Goal: Task Accomplishment & Management: Use online tool/utility

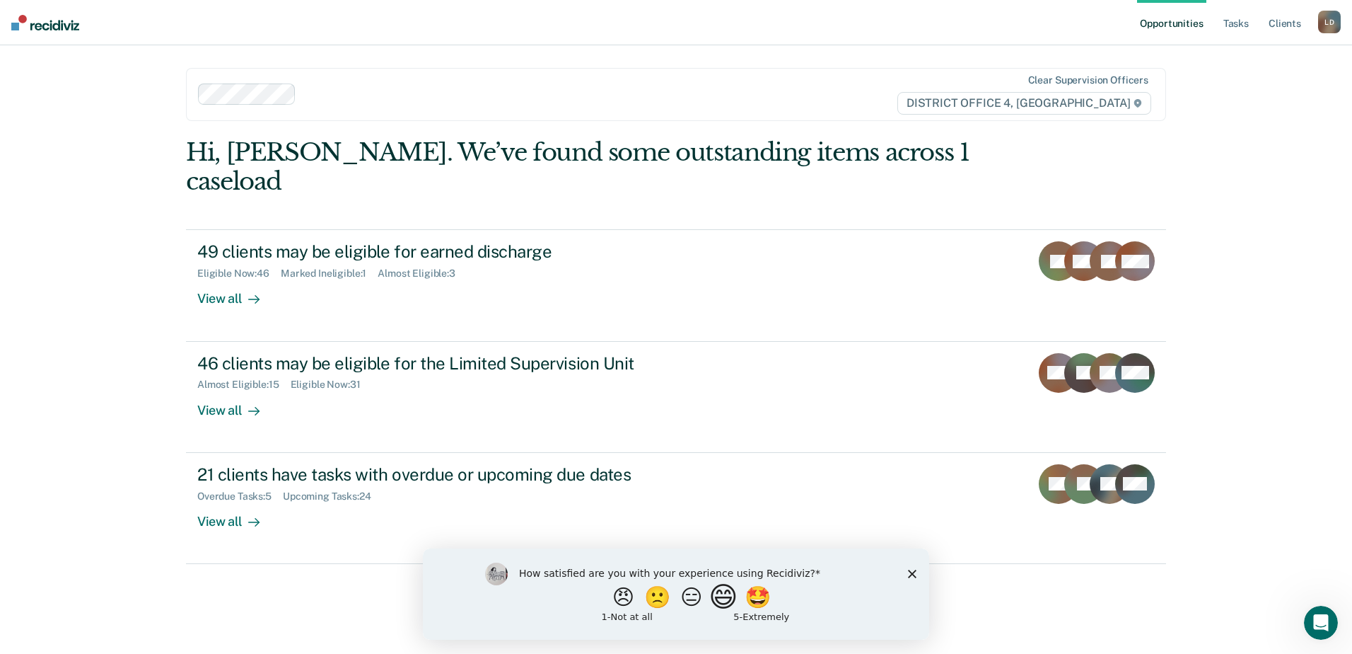
click at [735, 597] on button "😄" at bounding box center [725, 596] width 33 height 28
click at [1238, 17] on link "Tasks" at bounding box center [1236, 22] width 31 height 45
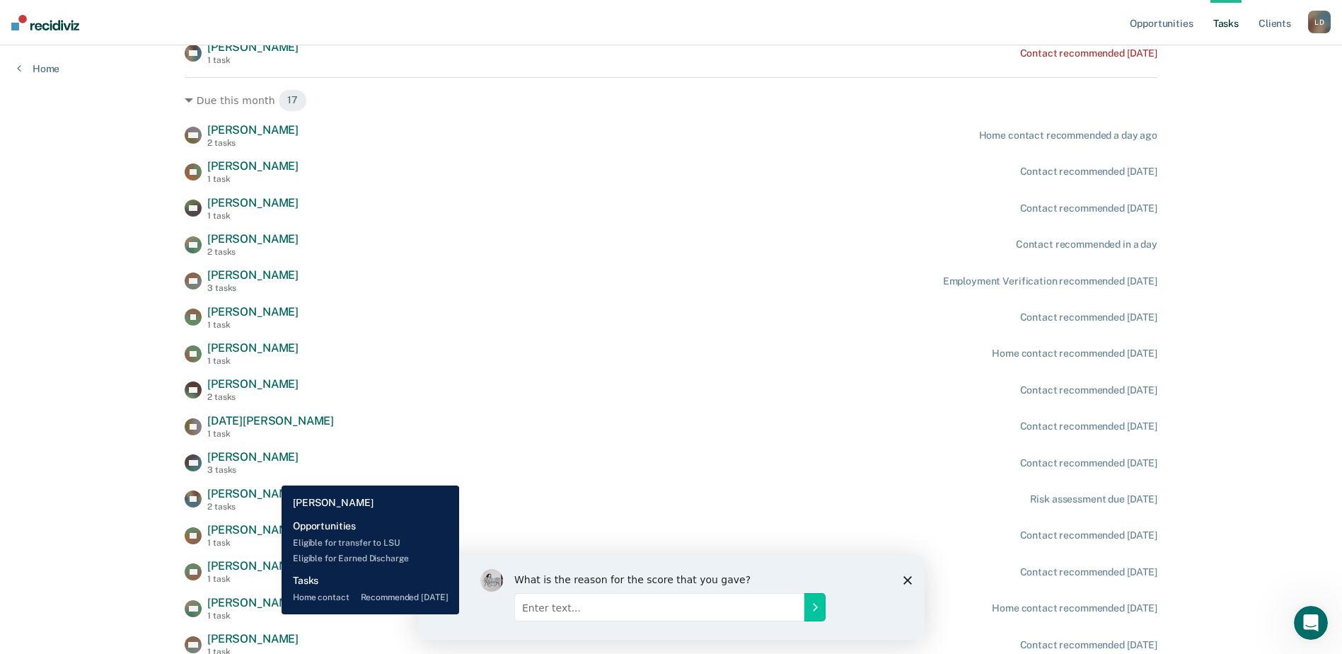
scroll to position [358, 0]
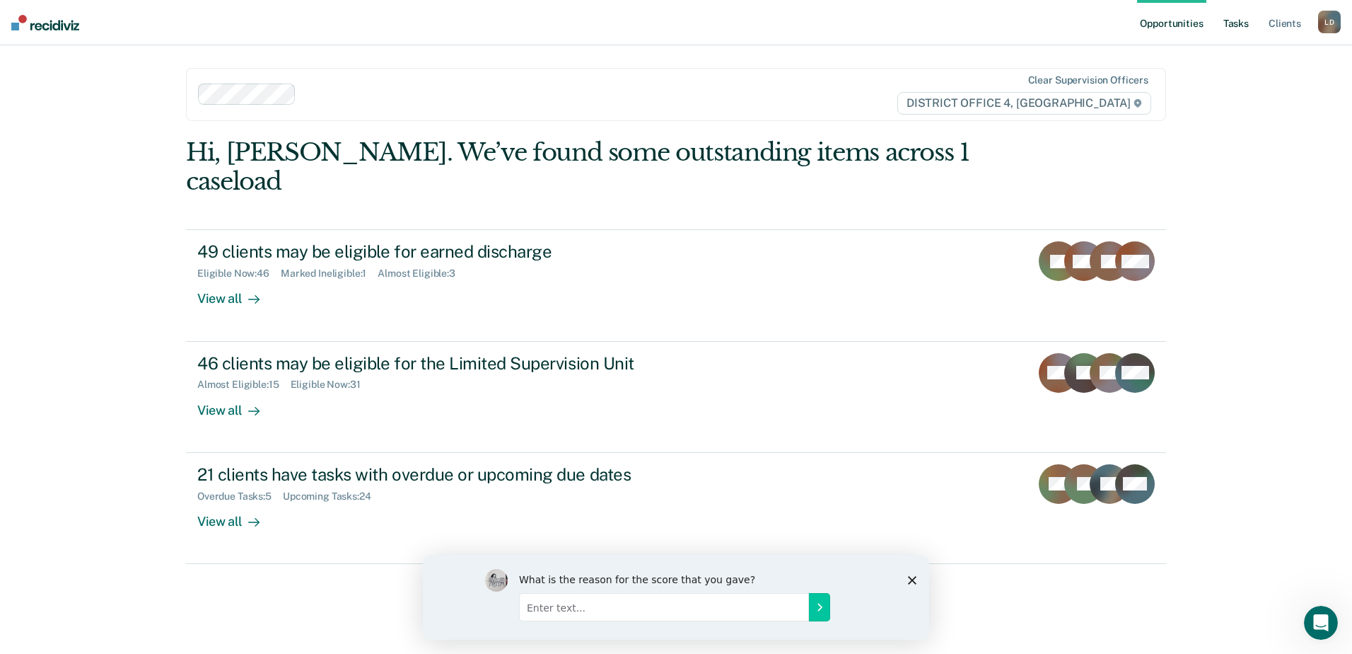
click at [1230, 28] on link "Tasks" at bounding box center [1236, 22] width 31 height 45
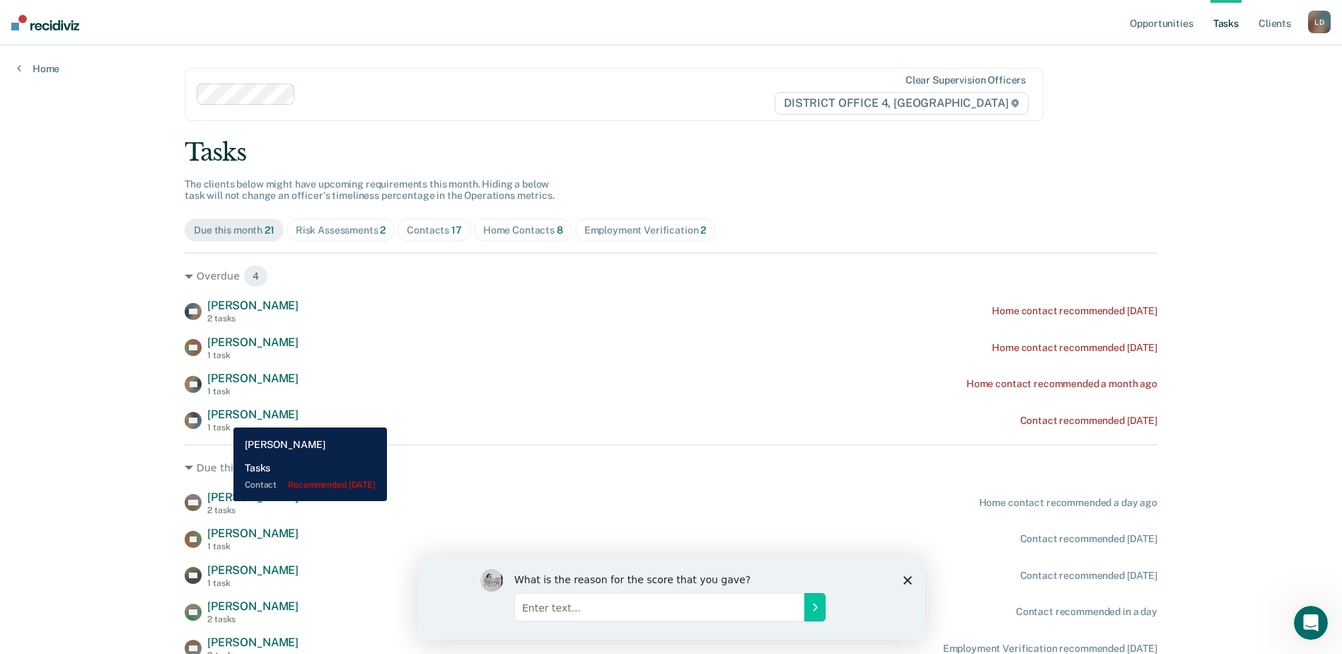
click at [223, 417] on span "[PERSON_NAME]" at bounding box center [252, 413] width 91 height 13
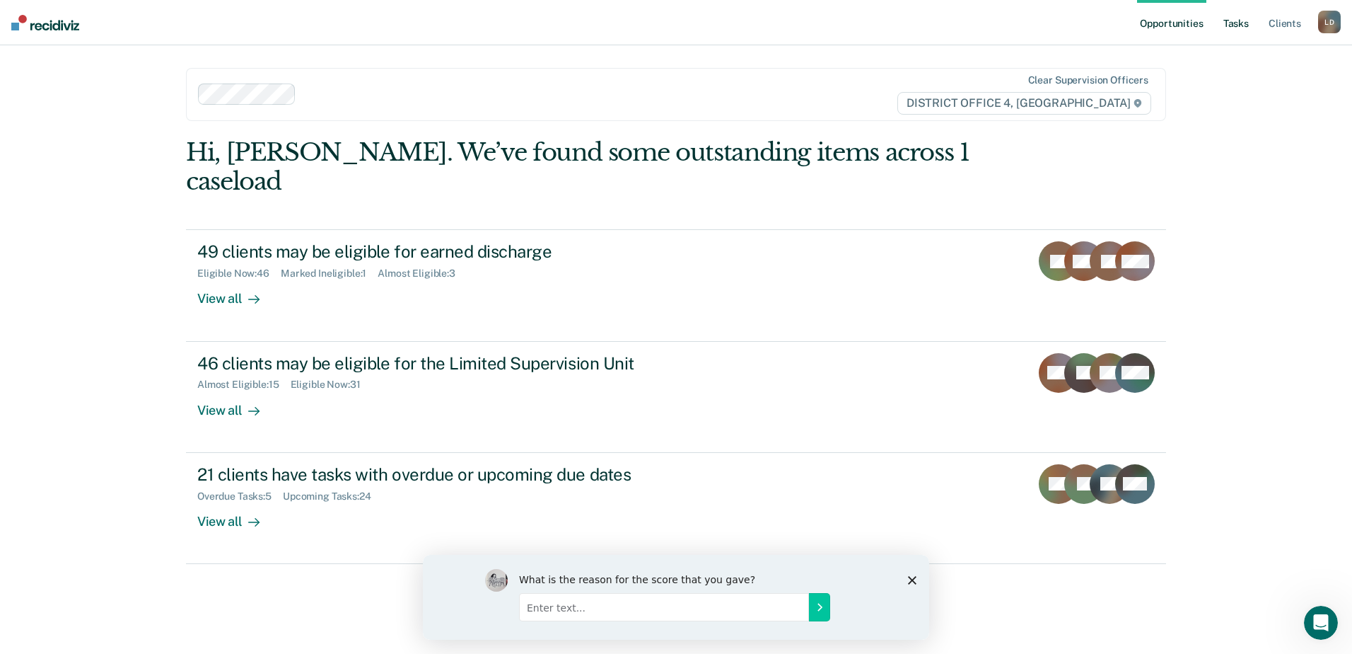
click at [1237, 28] on link "Tasks" at bounding box center [1236, 22] width 31 height 45
